Goal: Transaction & Acquisition: Download file/media

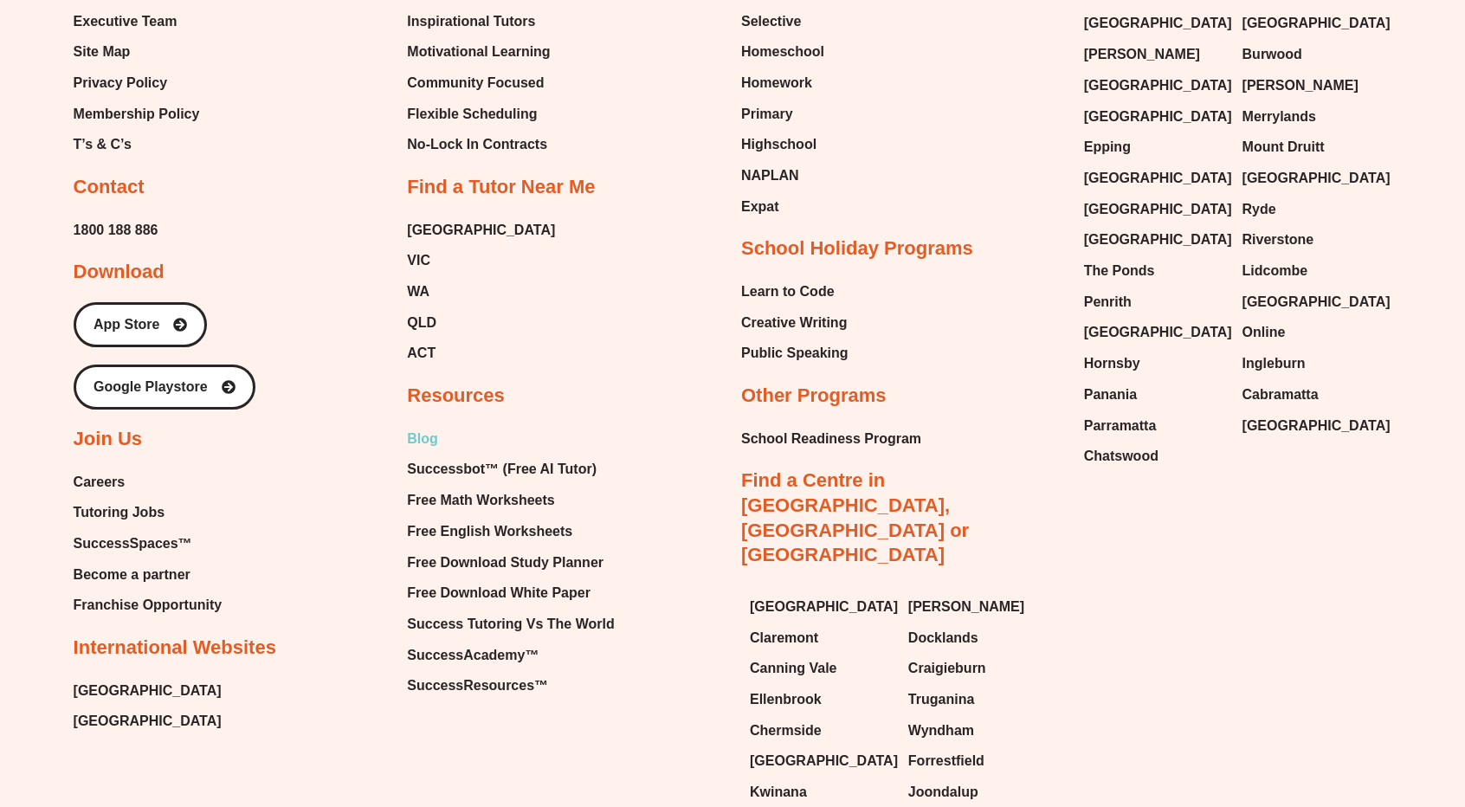
scroll to position [7447, 0]
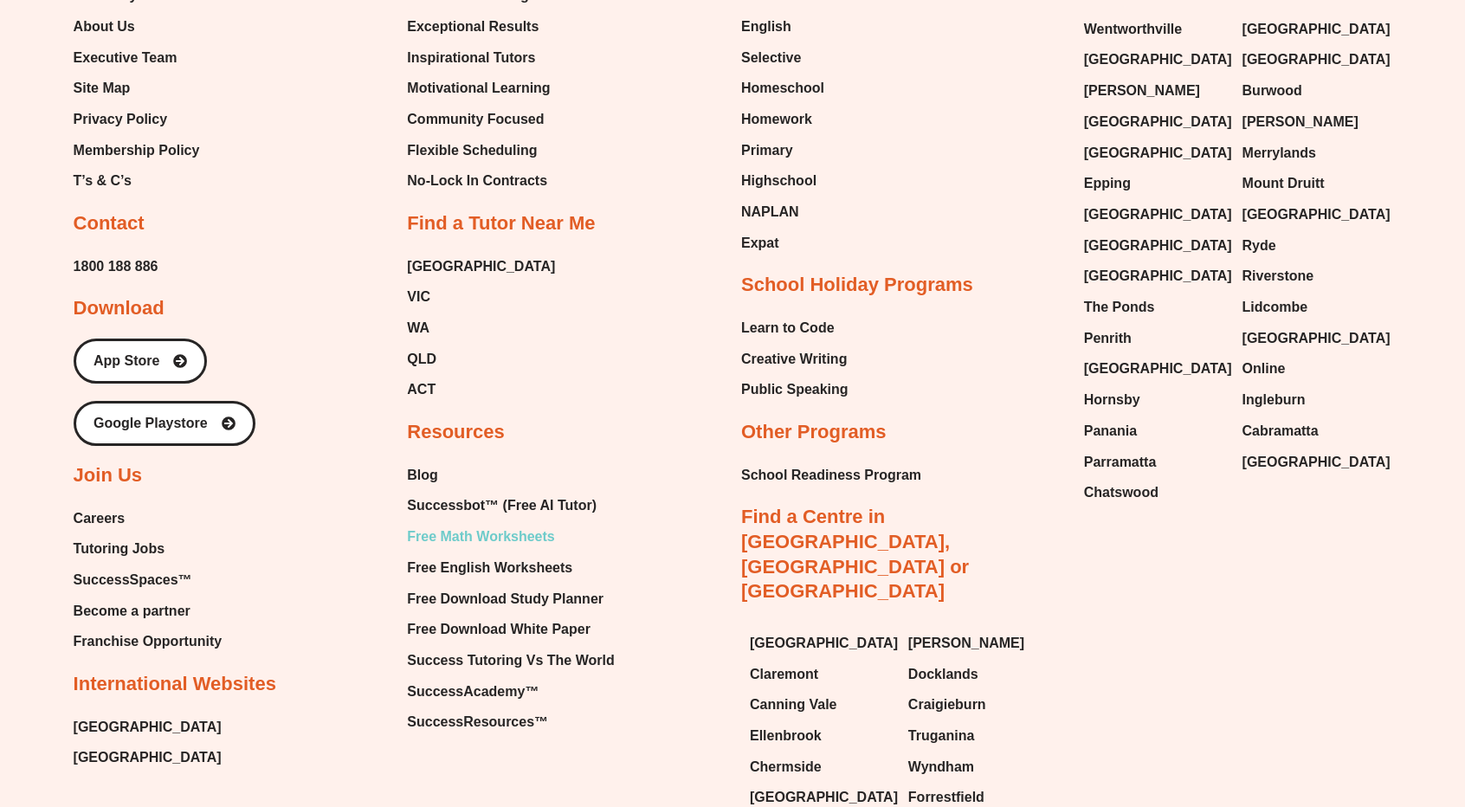
click at [476, 524] on span "Free Math Worksheets" at bounding box center [480, 537] width 147 height 26
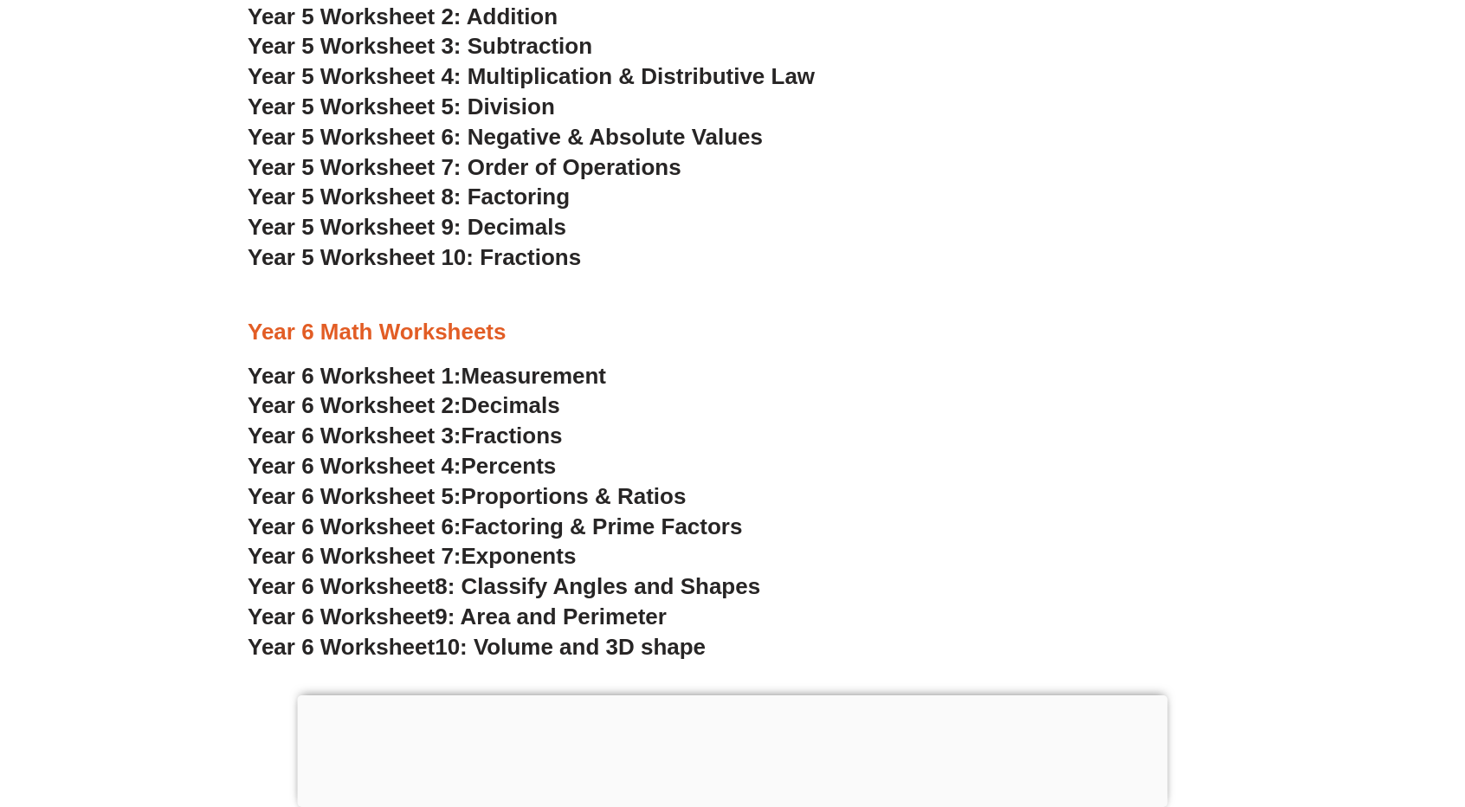
scroll to position [3372, 0]
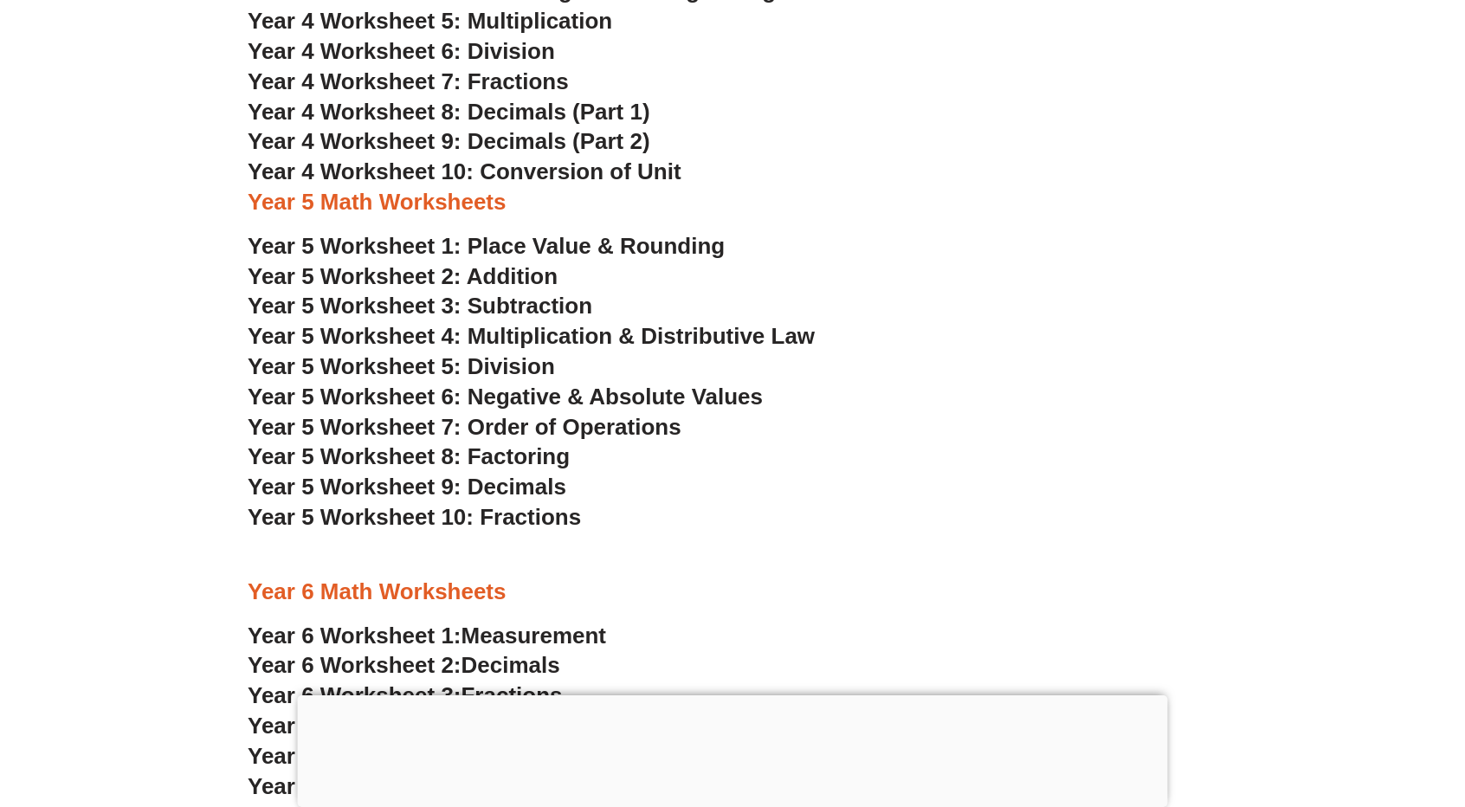
click at [364, 373] on span "Year 5 Worksheet 5: Division" at bounding box center [401, 366] width 307 height 26
click at [570, 334] on span "Year 5 Worksheet 4: Multiplication & Distributive Law" at bounding box center [531, 336] width 567 height 26
